Goal: Check status: Check status

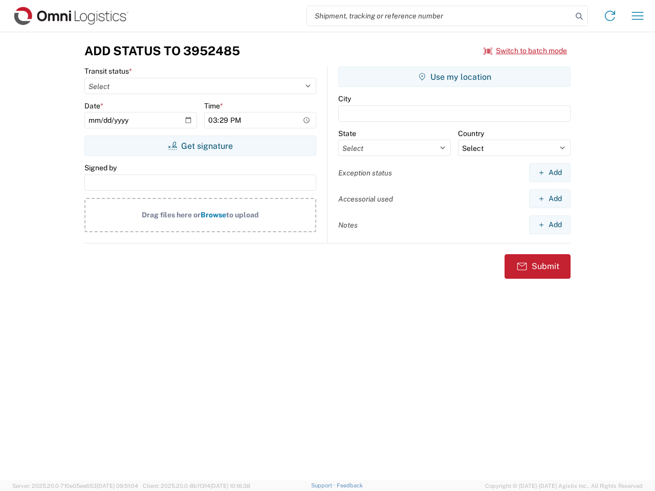
click at [439, 16] on input "search" at bounding box center [439, 15] width 265 height 19
click at [579, 16] on icon at bounding box center [579, 16] width 14 height 14
click at [610, 16] on icon at bounding box center [609, 16] width 16 height 16
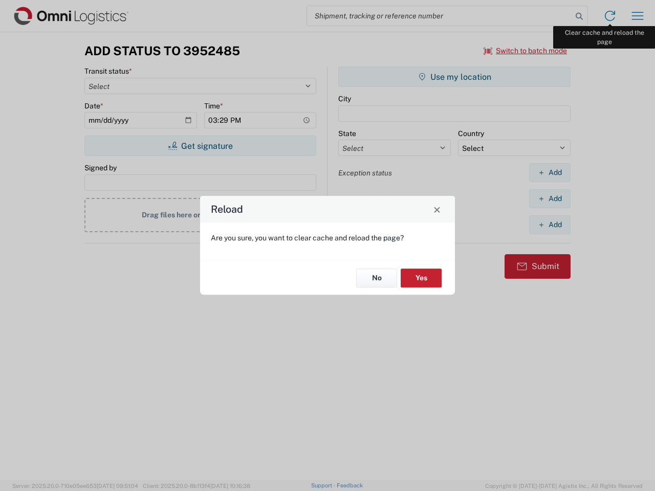
click at [637, 16] on div "Reload Are you sure, you want to clear cache and reload the page? No Yes" at bounding box center [327, 245] width 655 height 491
click at [525, 51] on div "Reload Are you sure, you want to clear cache and reload the page? No Yes" at bounding box center [327, 245] width 655 height 491
click at [200, 146] on div "Reload Are you sure, you want to clear cache and reload the page? No Yes" at bounding box center [327, 245] width 655 height 491
click at [454, 77] on div "Reload Are you sure, you want to clear cache and reload the page? No Yes" at bounding box center [327, 245] width 655 height 491
click at [549, 172] on div "Reload Are you sure, you want to clear cache and reload the page? No Yes" at bounding box center [327, 245] width 655 height 491
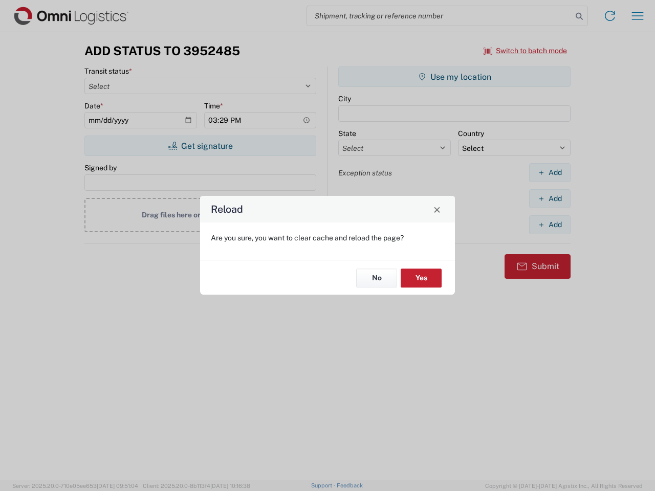
click at [549, 198] on div "Reload Are you sure, you want to clear cache and reload the page? No Yes" at bounding box center [327, 245] width 655 height 491
click at [549, 225] on div "Reload Are you sure, you want to clear cache and reload the page? No Yes" at bounding box center [327, 245] width 655 height 491
